Goal: Transaction & Acquisition: Purchase product/service

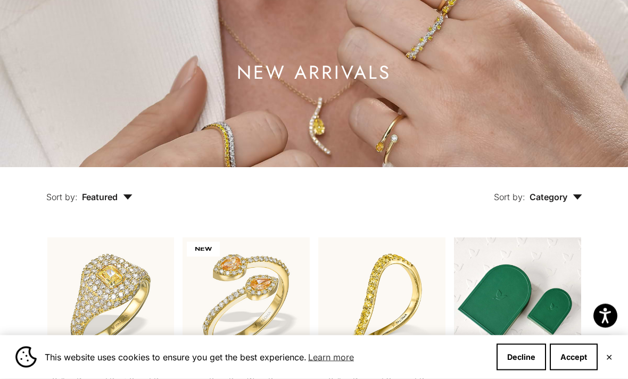
scroll to position [84, 0]
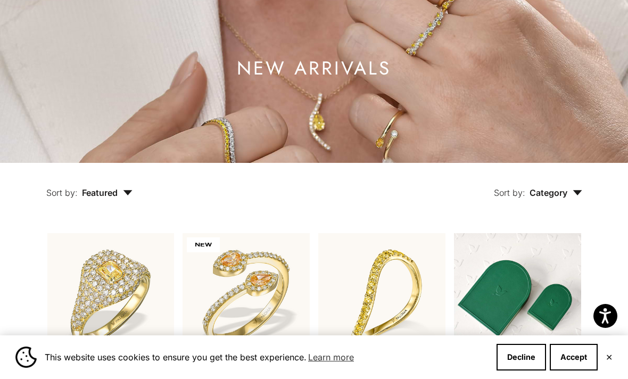
click at [618, 379] on div "This website uses cookies to ensure you get the best experience. Learn more Dec…" at bounding box center [314, 357] width 628 height 44
click at [582, 371] on button "Accept" at bounding box center [574, 357] width 48 height 27
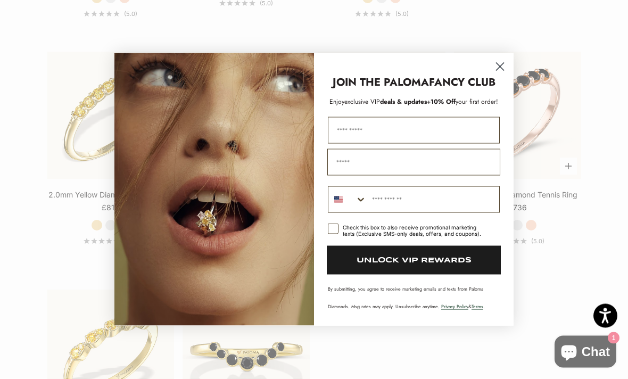
scroll to position [1445, 0]
click at [502, 76] on circle "Close dialog" at bounding box center [501, 67] width 18 height 18
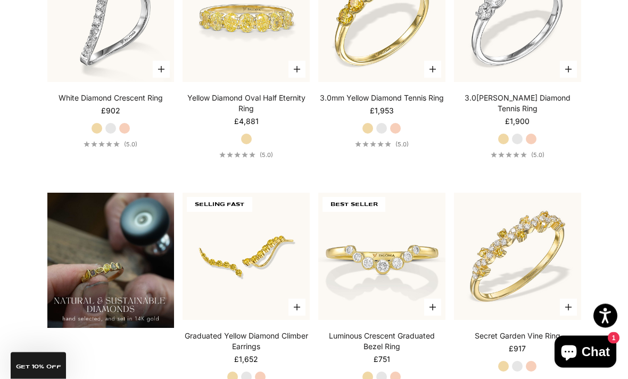
scroll to position [590, 0]
click at [127, 274] on img at bounding box center [110, 260] width 127 height 135
click at [174, 275] on img at bounding box center [110, 260] width 127 height 135
click at [134, 277] on img at bounding box center [110, 260] width 127 height 135
click at [122, 268] on img at bounding box center [110, 260] width 127 height 135
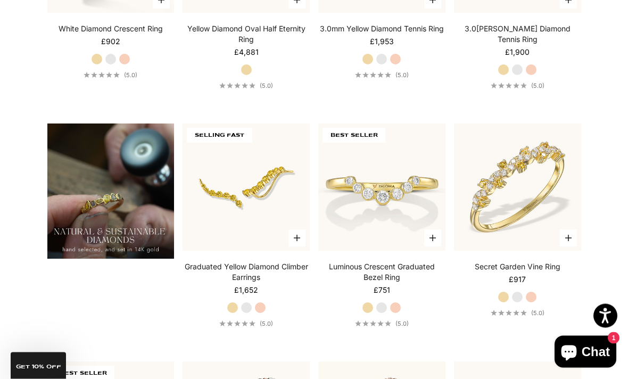
scroll to position [659, 0]
click at [392, 209] on img at bounding box center [382, 187] width 140 height 140
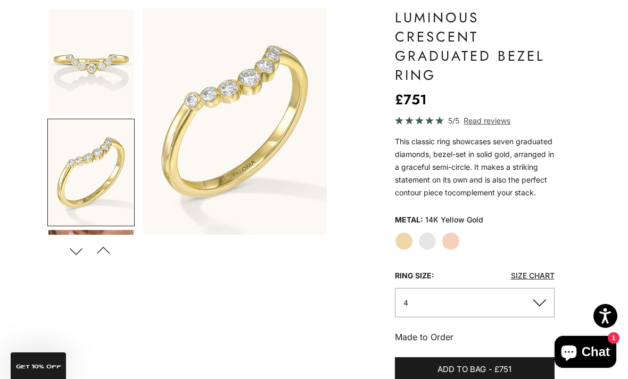
scroll to position [95, 0]
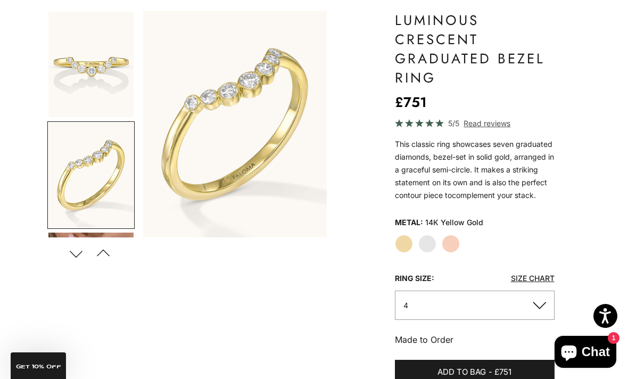
click at [412, 241] on label "Yellow Gold" at bounding box center [404, 244] width 18 height 18
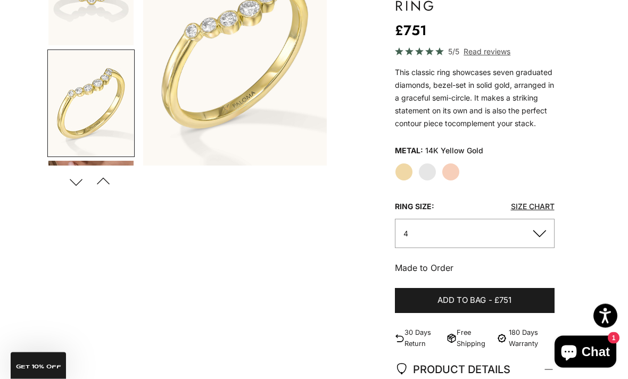
scroll to position [0, 0]
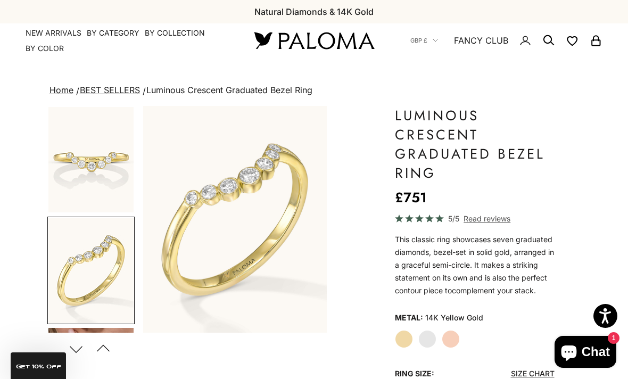
click at [550, 43] on circle "Secondary navigation" at bounding box center [548, 39] width 11 height 11
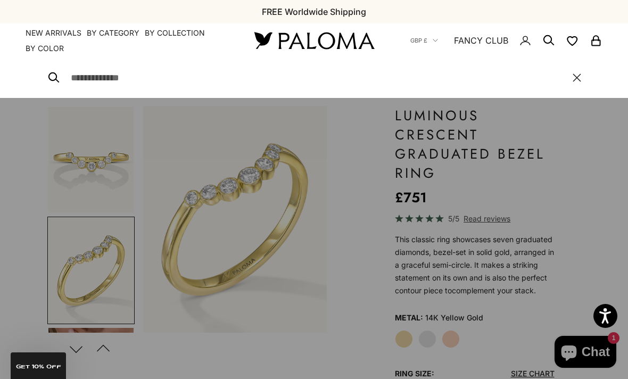
click at [122, 77] on input "Search" at bounding box center [317, 77] width 492 height 15
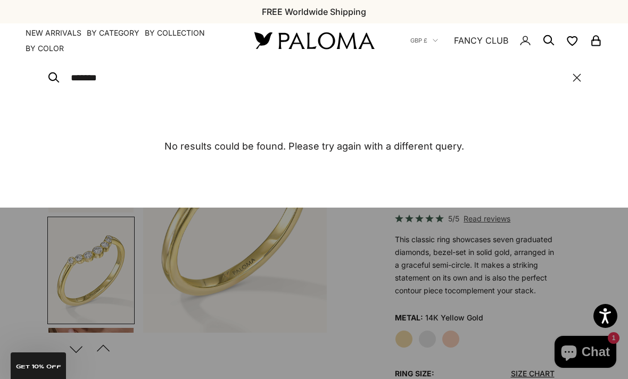
type input "*******"
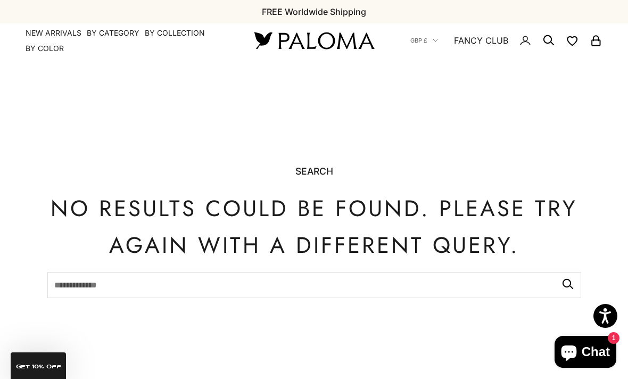
click at [119, 34] on summary "By Category" at bounding box center [113, 33] width 53 height 11
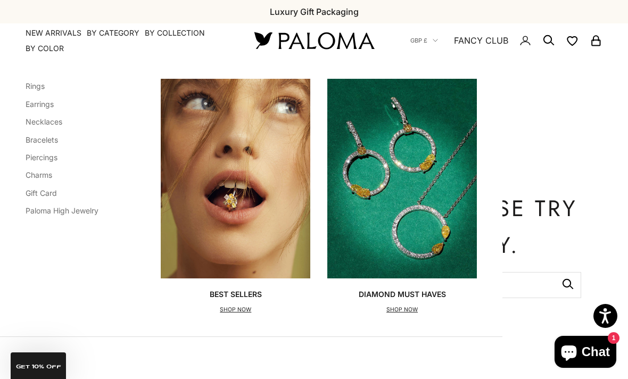
click at [58, 136] on link "Bracelets" at bounding box center [42, 139] width 32 height 9
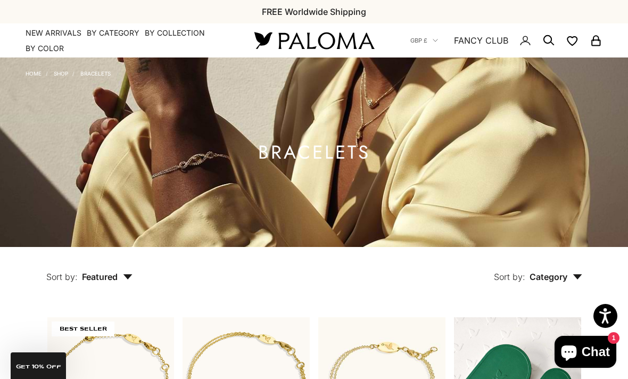
click at [34, 53] on summary "By Color" at bounding box center [45, 48] width 38 height 11
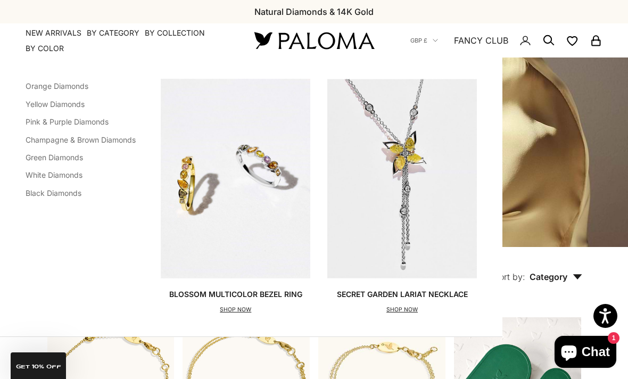
click at [69, 28] on link "NEW ARRIVALS" at bounding box center [54, 33] width 56 height 11
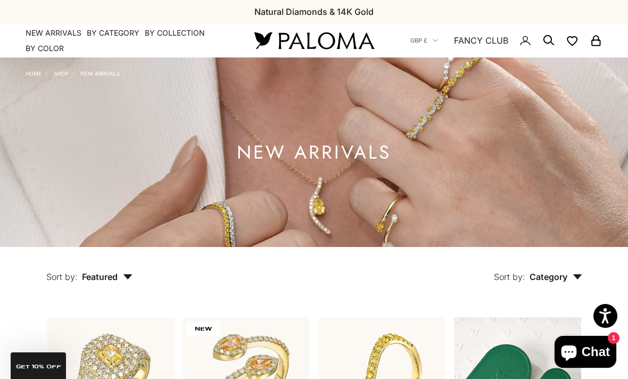
click at [135, 29] on summary "By Category" at bounding box center [113, 33] width 53 height 11
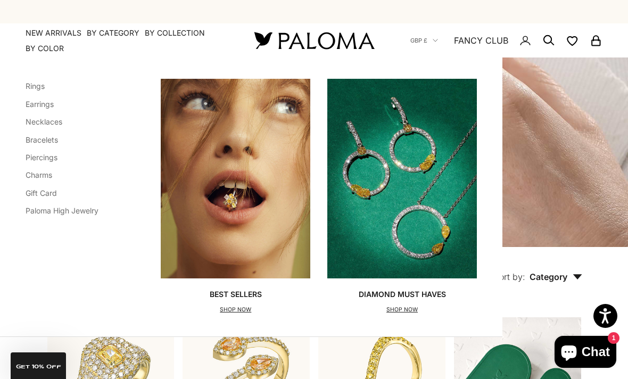
click at [47, 84] on li "Rings" at bounding box center [62, 86] width 73 height 14
click at [429, 191] on img "Primary navigation" at bounding box center [403, 178] width 150 height 199
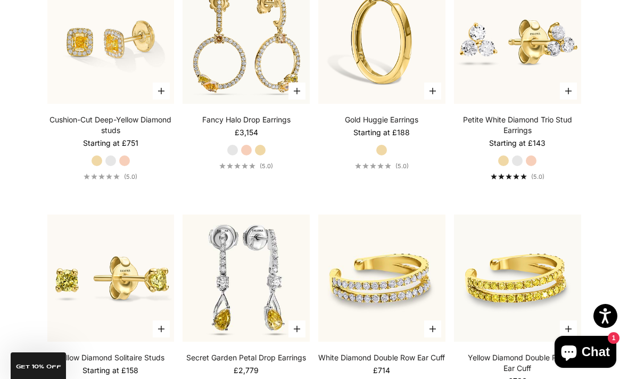
scroll to position [2460, 0]
click at [531, 66] on img at bounding box center [518, 41] width 140 height 140
